Goal: Task Accomplishment & Management: Manage account settings

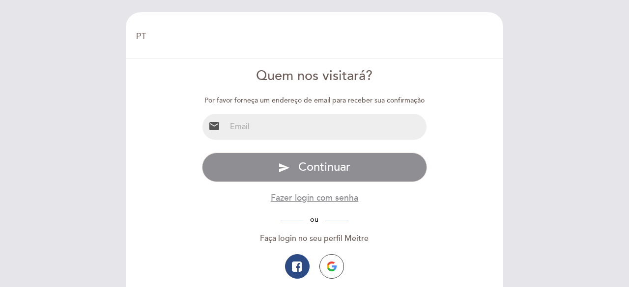
select select "pt"
click at [290, 122] on input "email" at bounding box center [326, 127] width 201 height 26
type input "[EMAIL_ADDRESS][DOMAIN_NAME]"
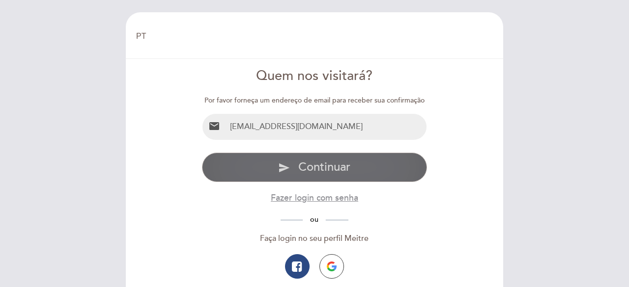
click at [316, 166] on span "Continuar" at bounding box center [324, 167] width 52 height 14
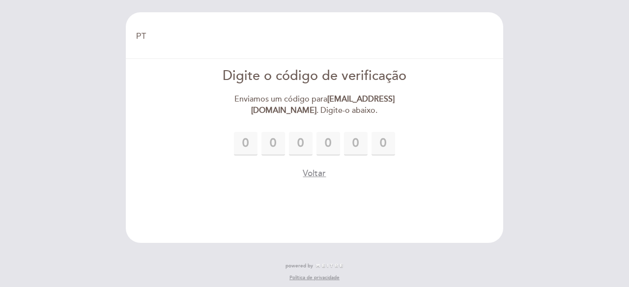
type input "6"
type input "3"
type input "2"
type input "9"
type input "5"
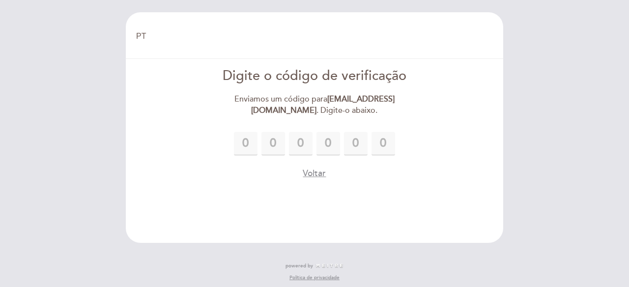
type input "5"
click at [400, 169] on div "Voltar" at bounding box center [314, 173] width 225 height 12
